Goal: Task Accomplishment & Management: Manage account settings

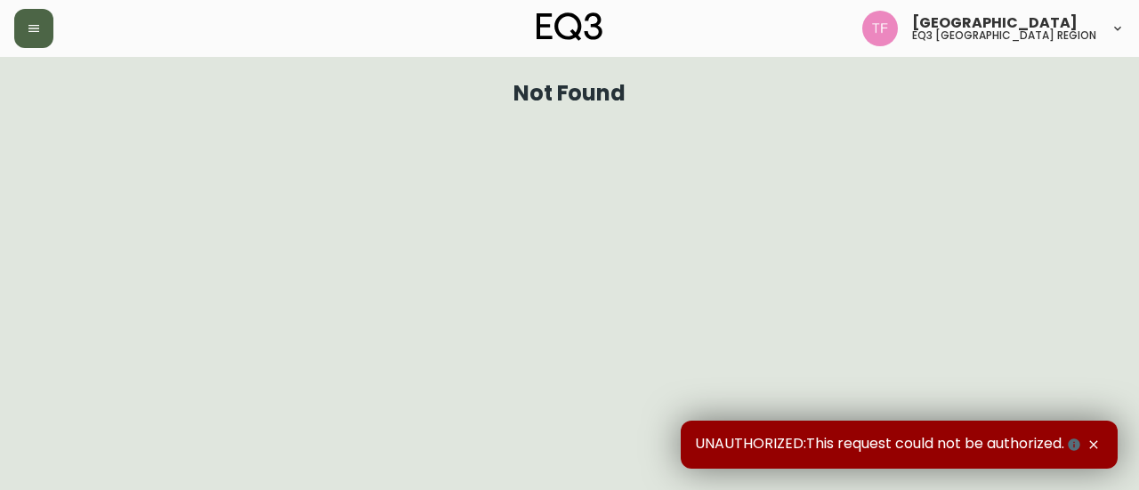
click at [35, 31] on icon "button" at bounding box center [33, 28] width 11 height 7
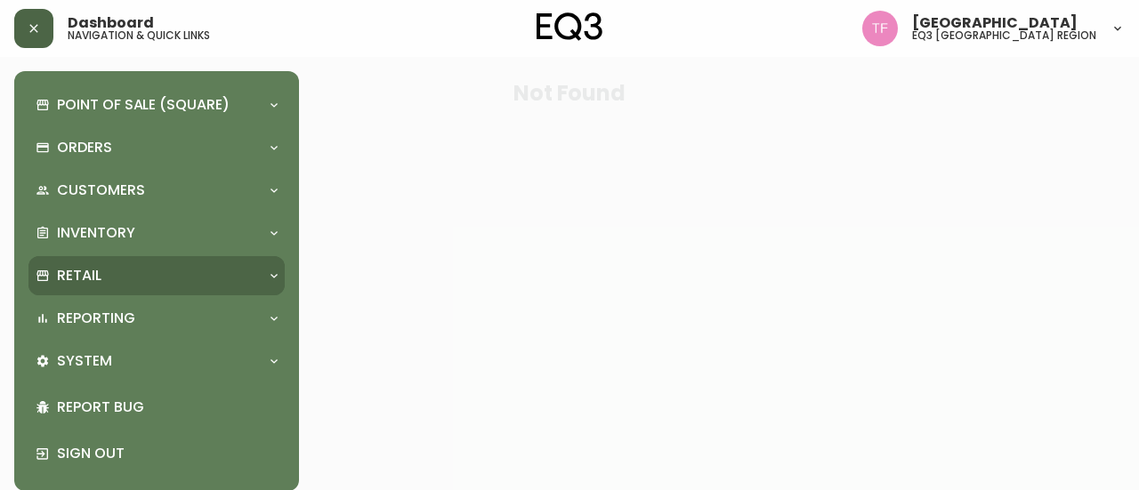
click at [126, 282] on div "Retail" at bounding box center [148, 276] width 224 height 20
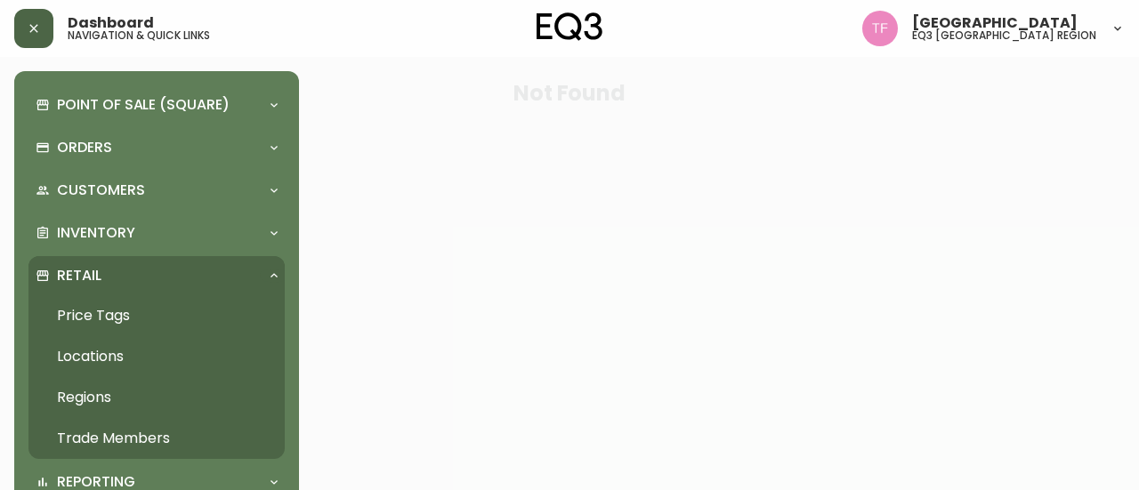
click at [186, 429] on link "Trade Members" at bounding box center [156, 438] width 256 height 41
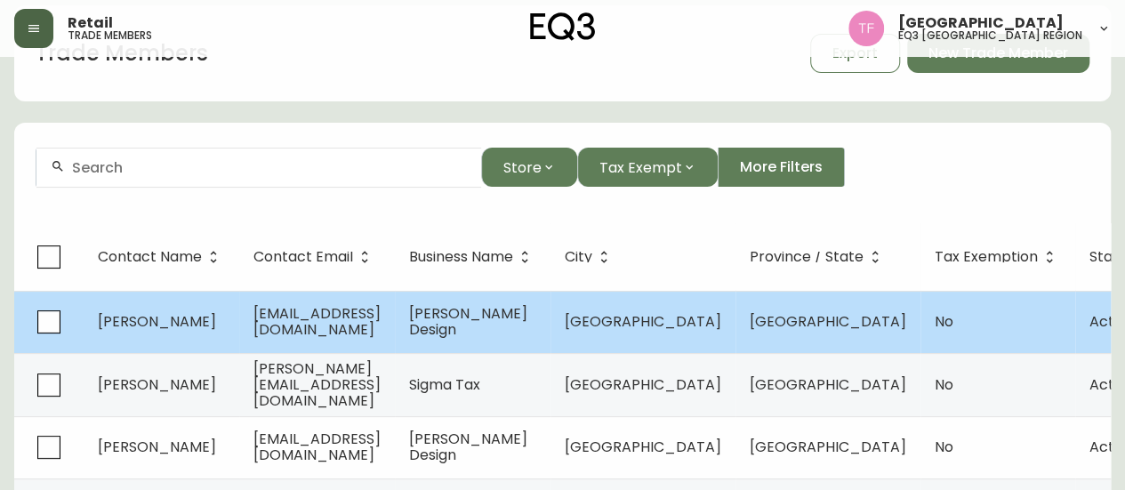
scroll to position [89, 0]
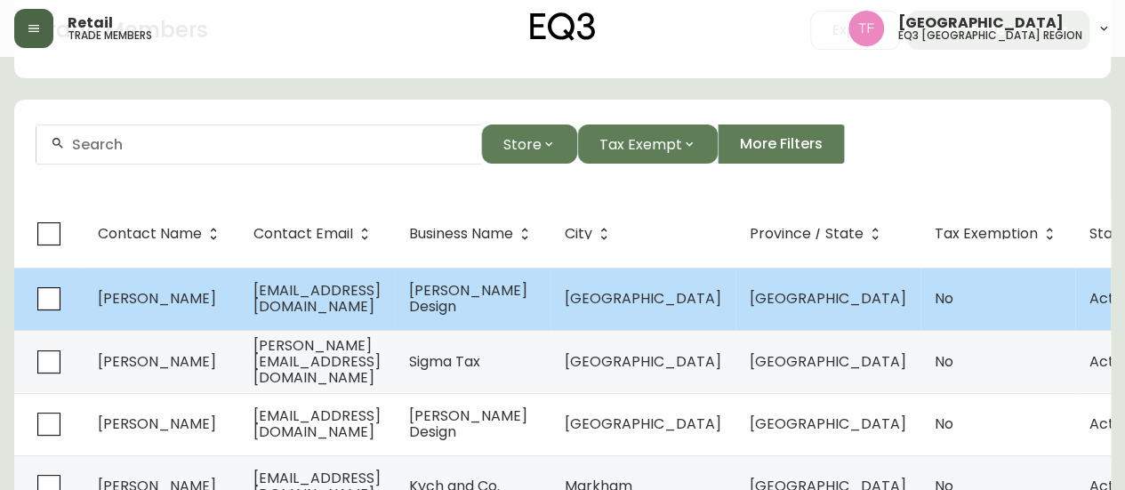
click at [551, 313] on td "[PERSON_NAME] Design" at bounding box center [473, 299] width 156 height 62
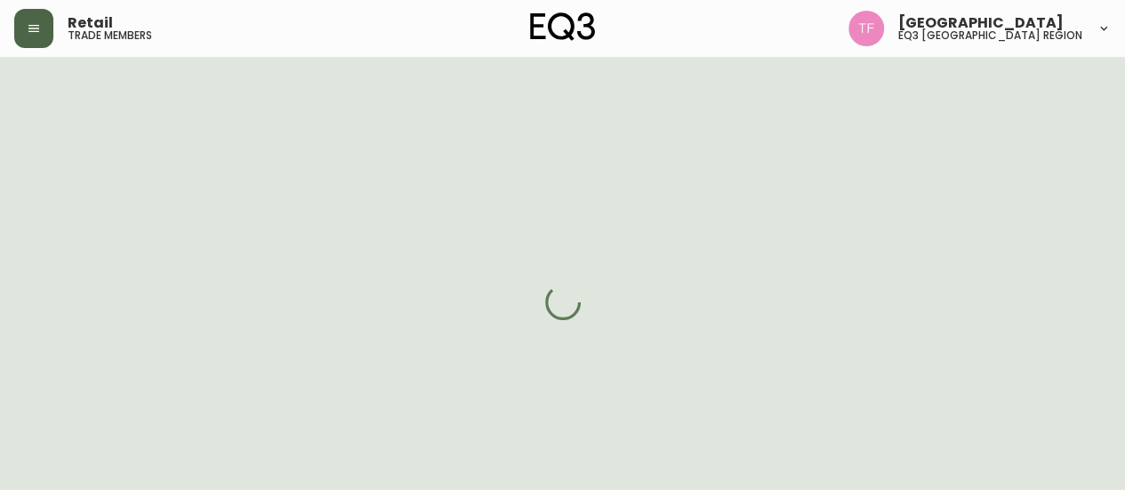
select select "ON"
select select "CA"
select select "CA_EN"
select select "Advertisement"
select select "Interior Designer"
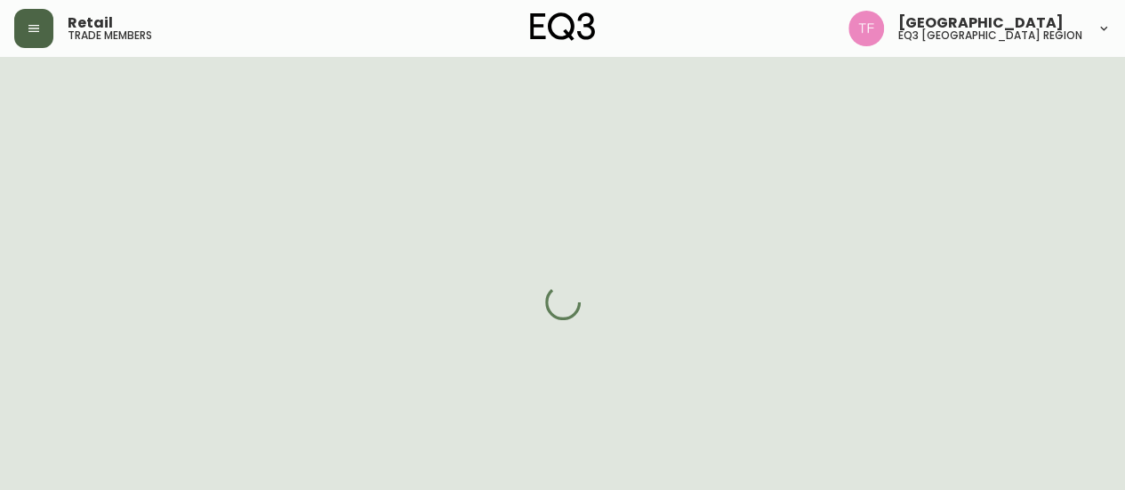
select select "cjw10z96r006i6gs06enveott"
select select "false"
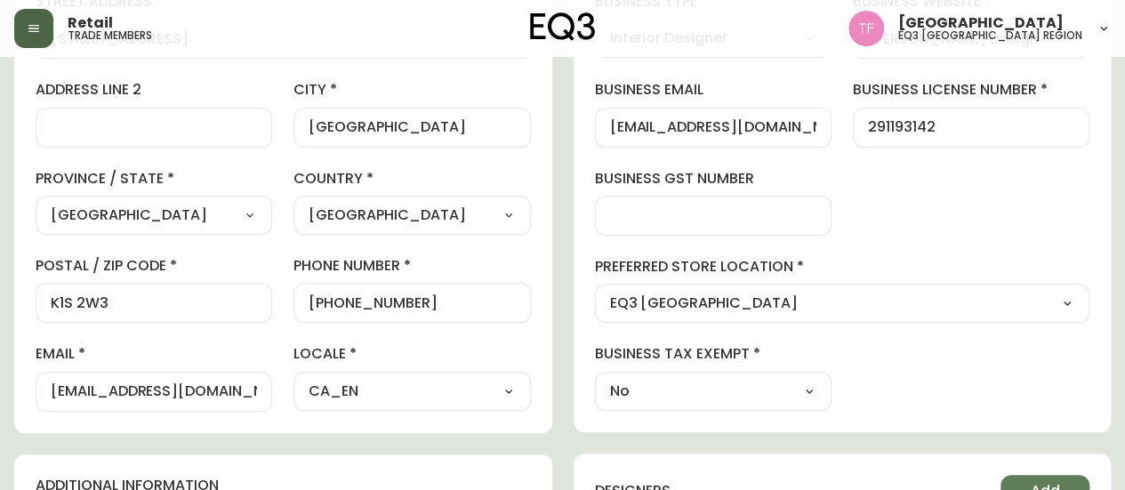
scroll to position [445, 0]
